Goal: Task Accomplishment & Management: Manage account settings

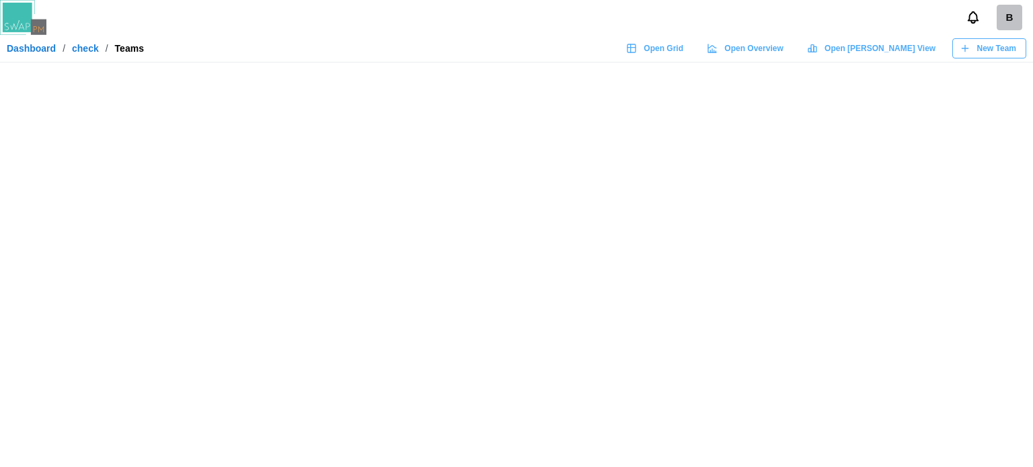
click at [1013, 26] on div "B" at bounding box center [1010, 18] width 26 height 26
click at [1009, 22] on div "B" at bounding box center [1010, 18] width 26 height 26
click at [1012, 16] on div "B" at bounding box center [1010, 18] width 26 height 26
click at [1012, 17] on div "B" at bounding box center [1010, 18] width 26 height 26
click at [942, 28] on div "B" at bounding box center [516, 17] width 1033 height 35
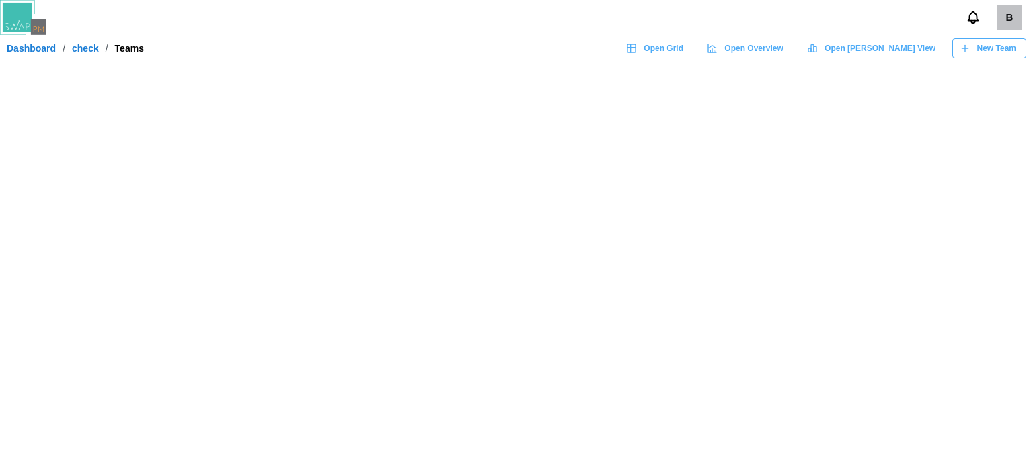
click at [1014, 26] on div "B" at bounding box center [1010, 18] width 26 height 26
click at [1012, 18] on div "B" at bounding box center [1010, 18] width 26 height 26
click at [1010, 26] on div "B" at bounding box center [1010, 18] width 26 height 26
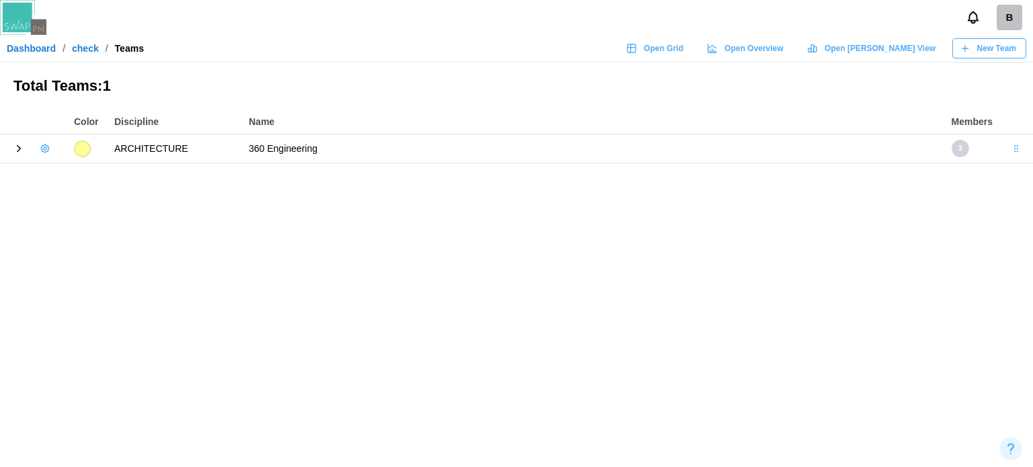
drag, startPoint x: 1003, startPoint y: 21, endPoint x: 790, endPoint y: 23, distance: 212.6
click at [790, 23] on div "B" at bounding box center [516, 17] width 1033 height 35
click at [1006, 24] on div "B" at bounding box center [1010, 18] width 26 height 26
click at [1009, 67] on button "Sign Out" at bounding box center [993, 76] width 74 height 24
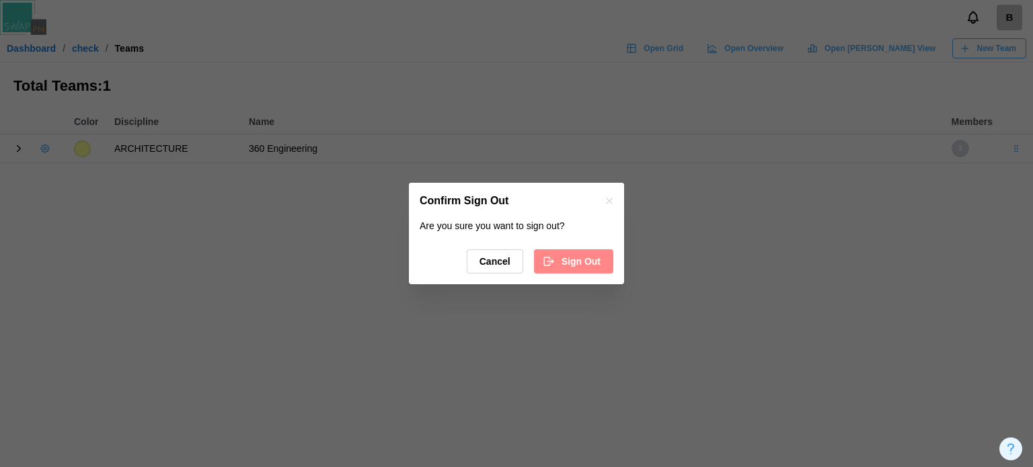
click at [573, 262] on span "Sign Out" at bounding box center [581, 261] width 39 height 23
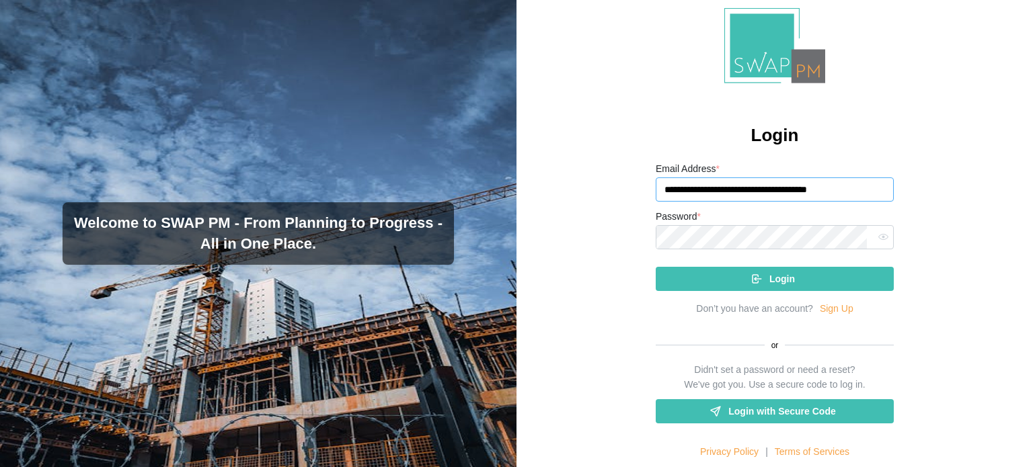
drag, startPoint x: 851, startPoint y: 191, endPoint x: 597, endPoint y: 225, distance: 255.9
click at [597, 225] on div "**********" at bounding box center [775, 233] width 517 height 467
paste input "email"
click at [683, 194] on input "**********" at bounding box center [775, 190] width 238 height 24
click at [878, 234] on icon "button" at bounding box center [883, 237] width 10 height 10
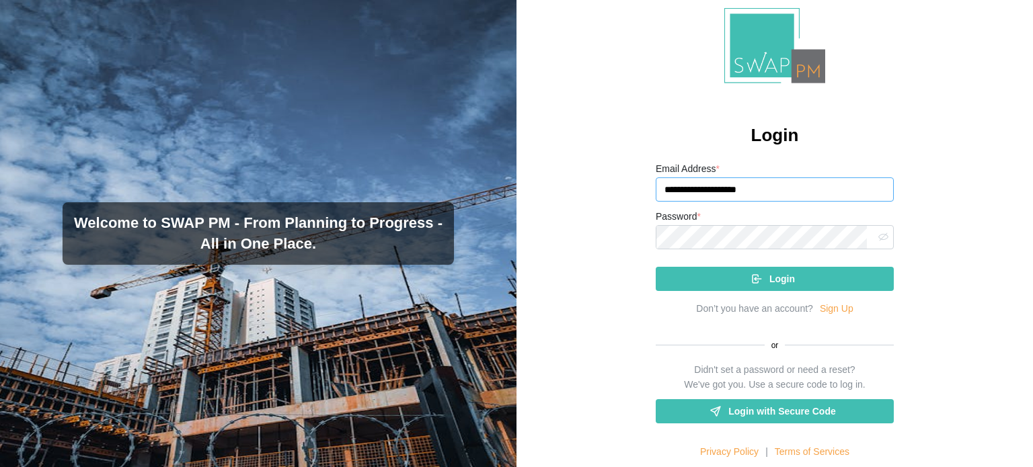
type input "**********"
click at [747, 298] on div "**********" at bounding box center [775, 310] width 238 height 299
click at [751, 284] on icon "submit" at bounding box center [757, 279] width 12 height 12
